Goal: Find specific page/section: Find specific page/section

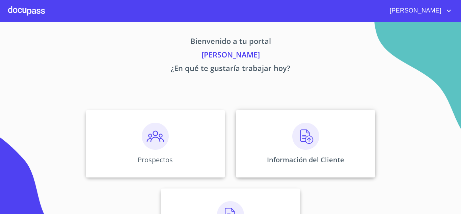
click at [293, 158] on p "Información del Cliente" at bounding box center [305, 159] width 77 height 9
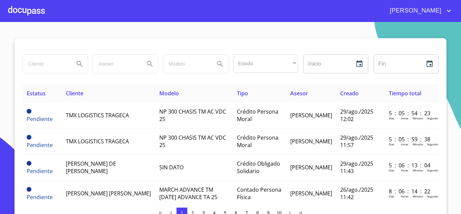
click at [49, 62] on input "search" at bounding box center [46, 64] width 46 height 18
type input "n"
click at [36, 66] on input "[PERSON_NAME]" at bounding box center [46, 64] width 46 height 18
type input "[PERSON_NAME] [PERSON_NAME]"
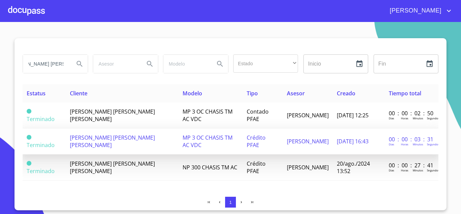
click at [100, 144] on td "[PERSON_NAME] [PERSON_NAME] [PERSON_NAME]" at bounding box center [122, 141] width 113 height 26
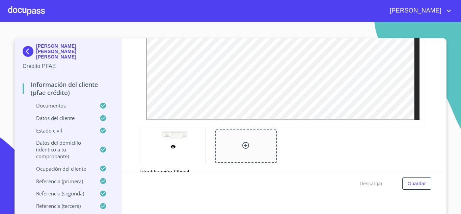
scroll to position [236, 0]
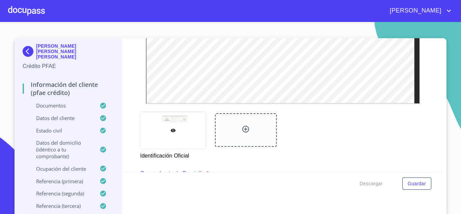
click at [24, 11] on div at bounding box center [26, 11] width 37 height 22
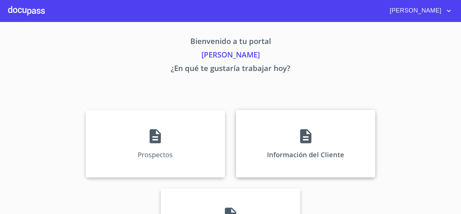
click at [305, 146] on div "Información del Cliente" at bounding box center [305, 144] width 139 height 68
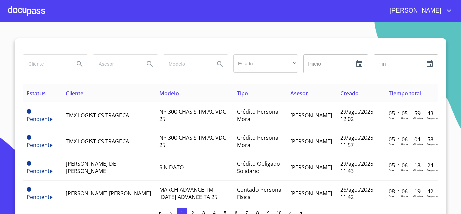
click at [34, 71] on input "search" at bounding box center [46, 64] width 46 height 18
type input "[PERSON_NAME]"
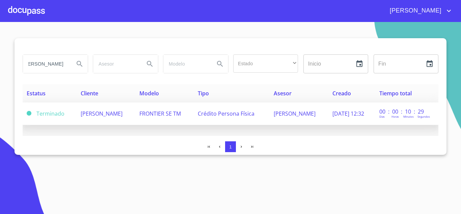
click at [86, 114] on span "[PERSON_NAME]" at bounding box center [102, 113] width 42 height 7
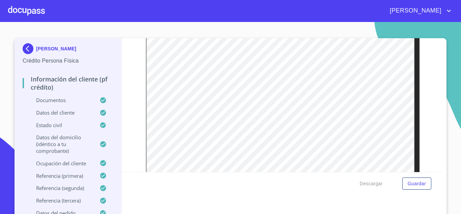
scroll to position [169, 0]
